Goal: Navigation & Orientation: Find specific page/section

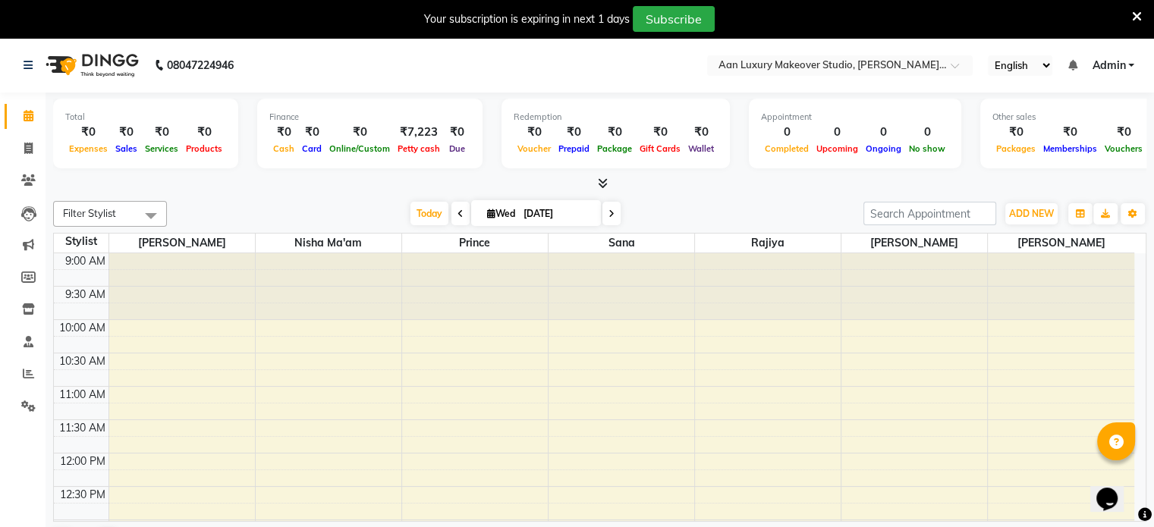
click at [604, 184] on icon at bounding box center [603, 183] width 10 height 11
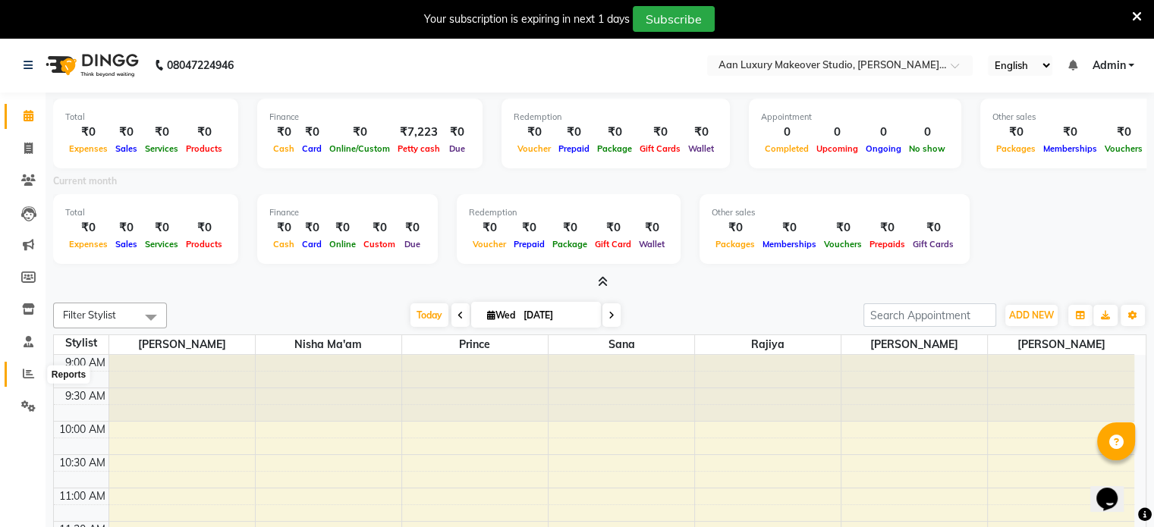
click at [32, 378] on icon at bounding box center [28, 373] width 11 height 11
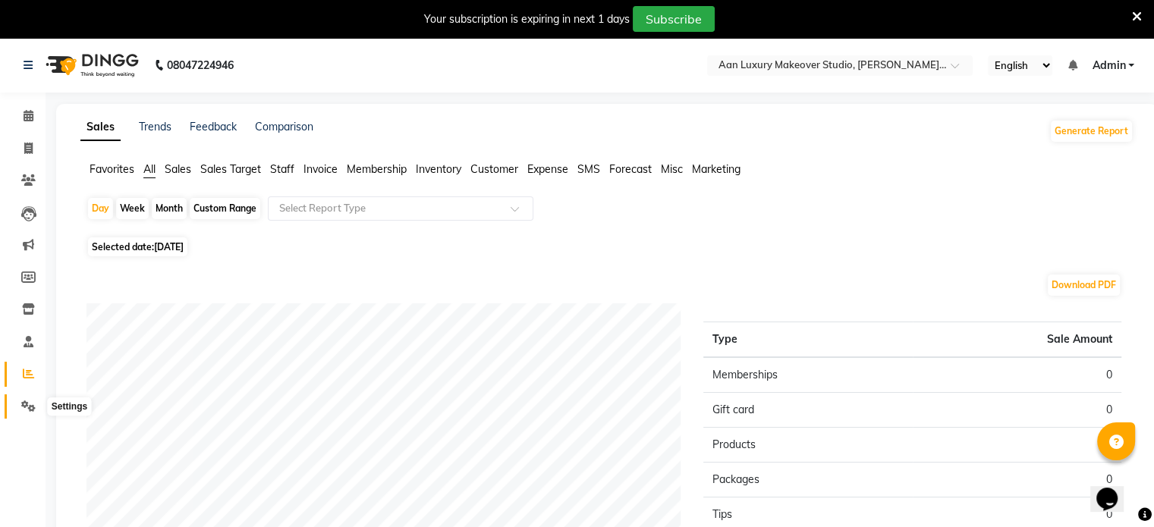
click at [28, 408] on icon at bounding box center [28, 406] width 14 height 11
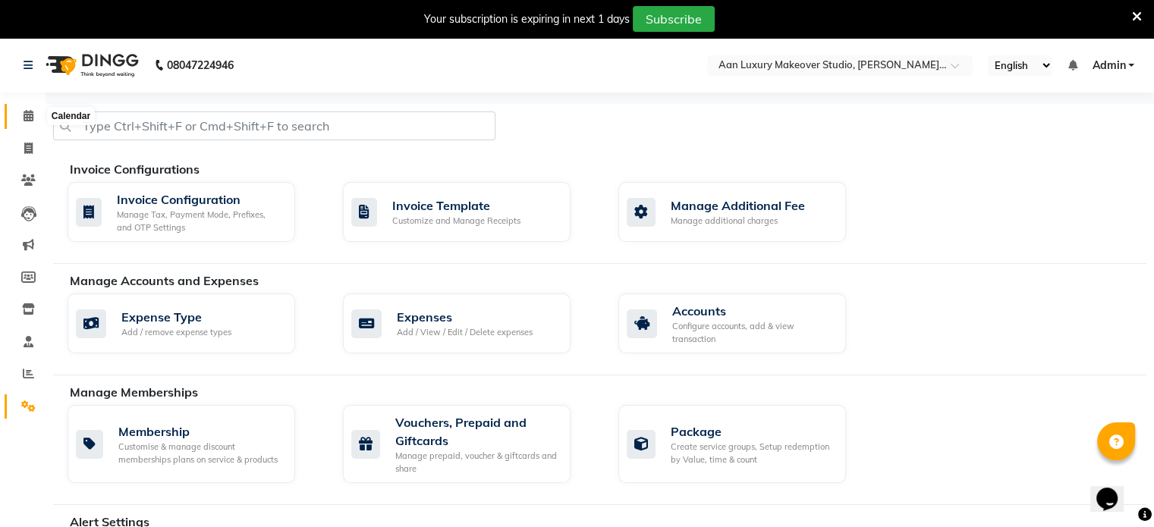
click at [24, 121] on icon at bounding box center [29, 115] width 10 height 11
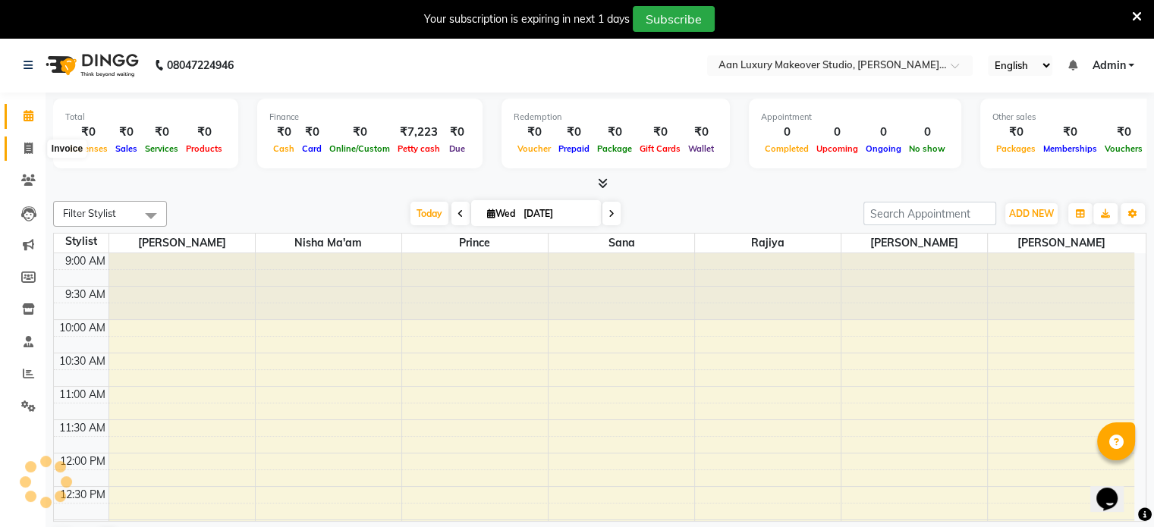
scroll to position [398, 0]
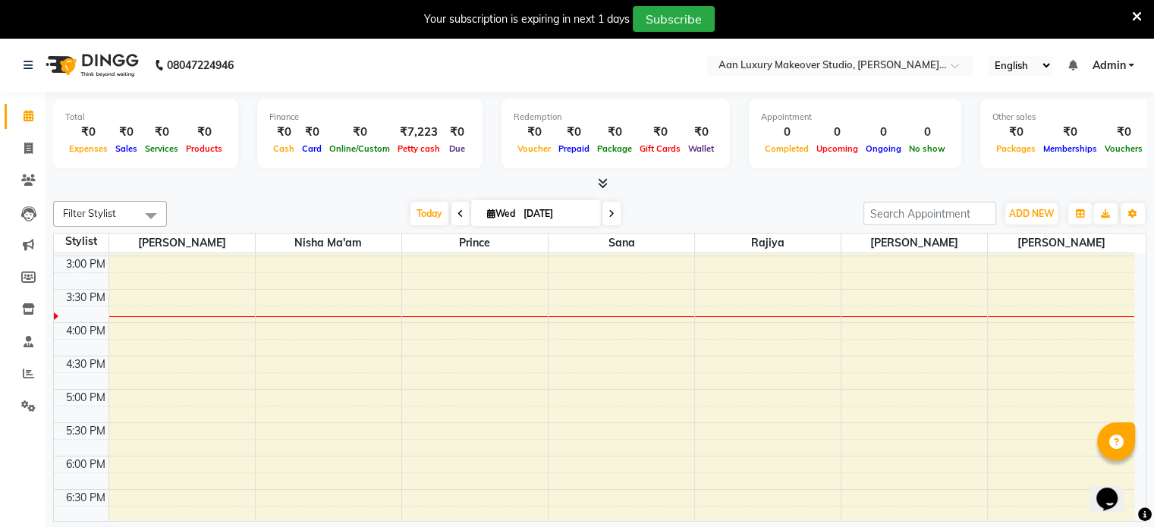
click at [605, 178] on icon at bounding box center [603, 183] width 10 height 11
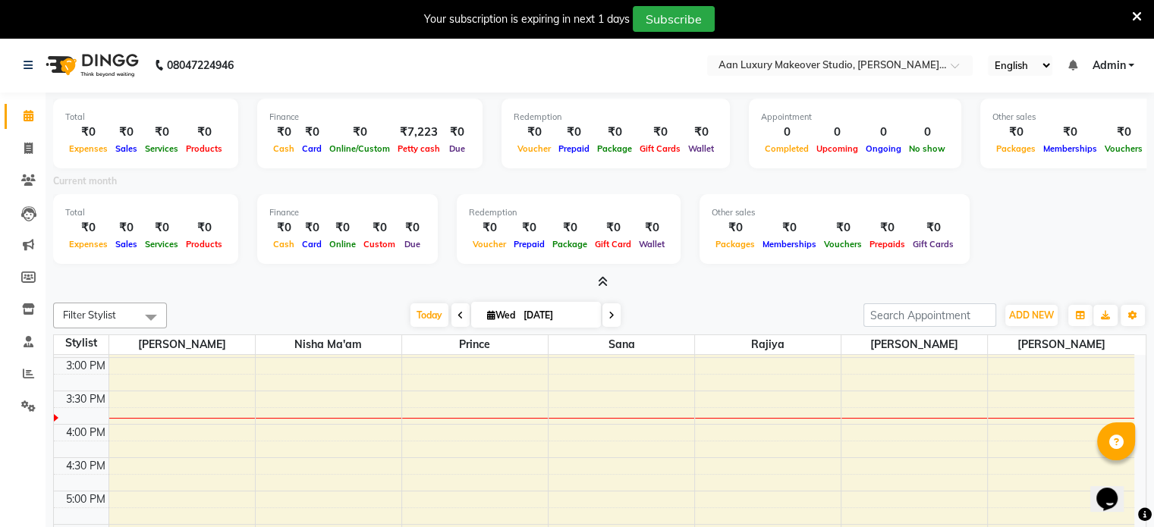
scroll to position [0, 101]
